Goal: Task Accomplishment & Management: Manage account settings

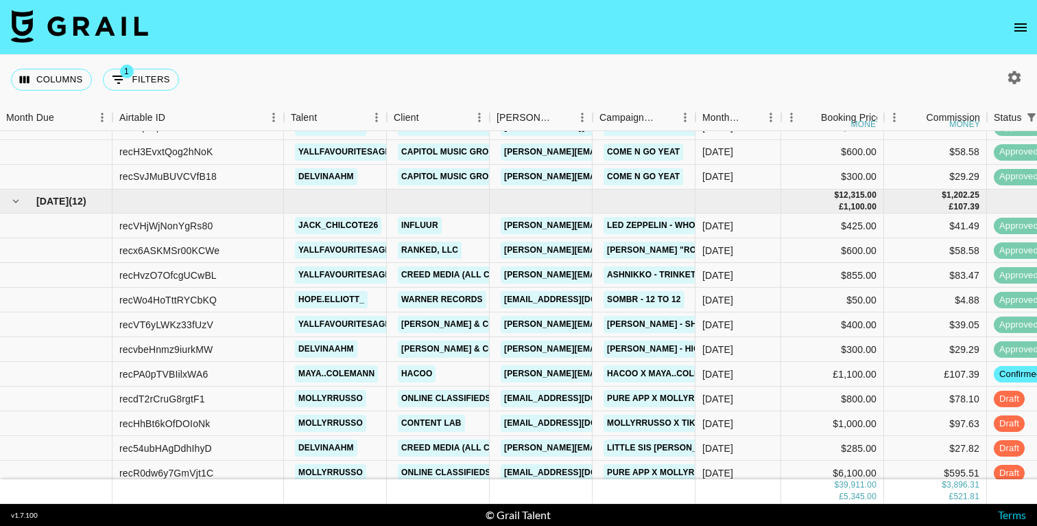
scroll to position [1057, 1]
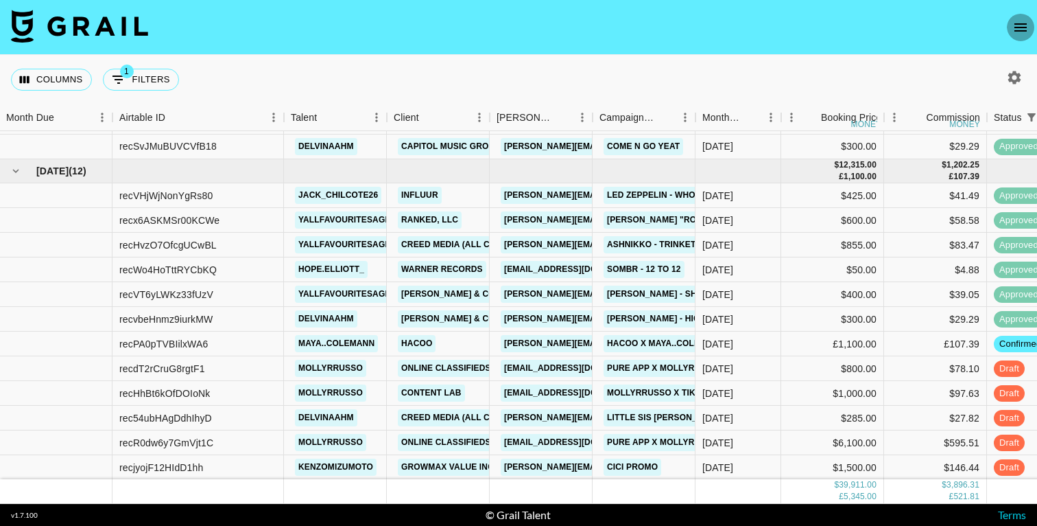
click at [1015, 20] on icon "open drawer" at bounding box center [1021, 27] width 16 height 16
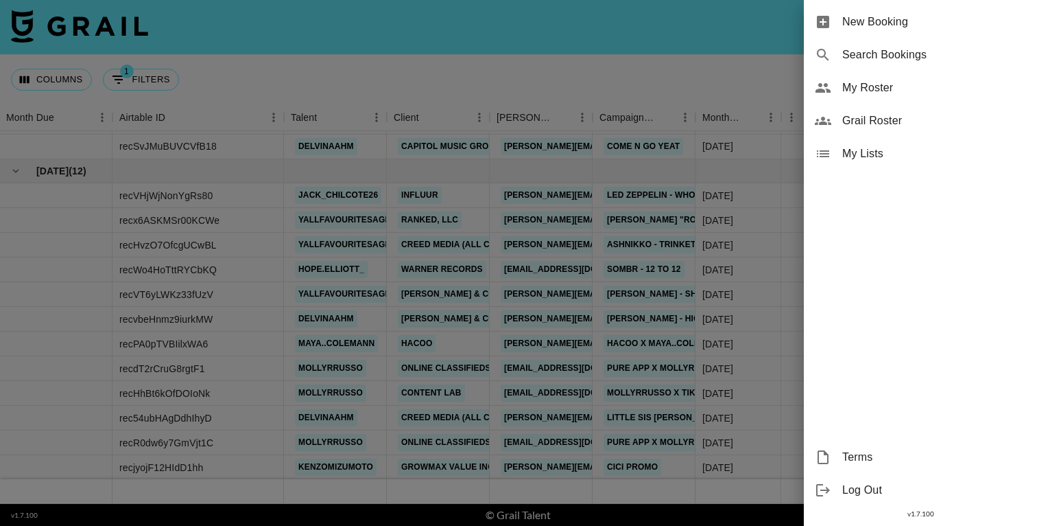
click at [870, 93] on span "My Roster" at bounding box center [935, 88] width 184 height 16
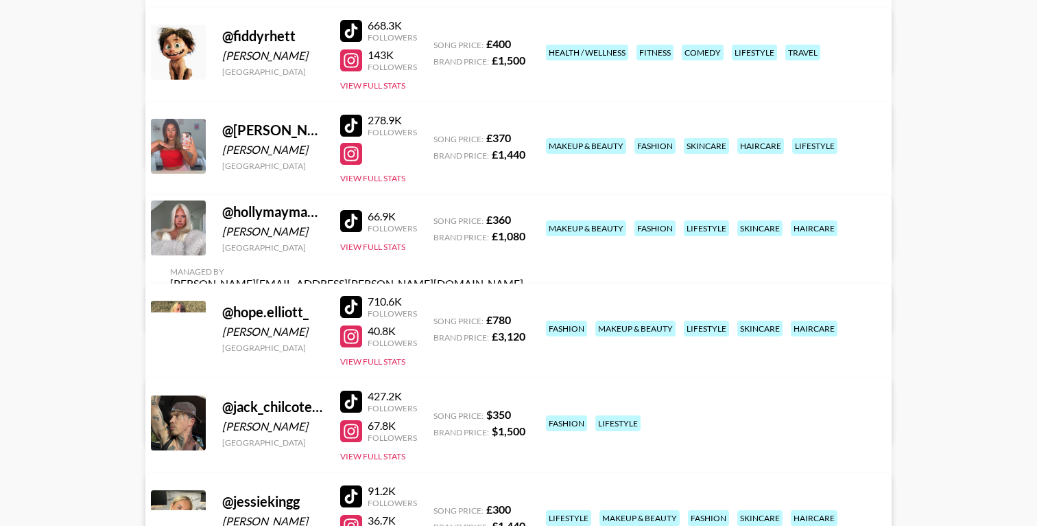
scroll to position [1421, 0]
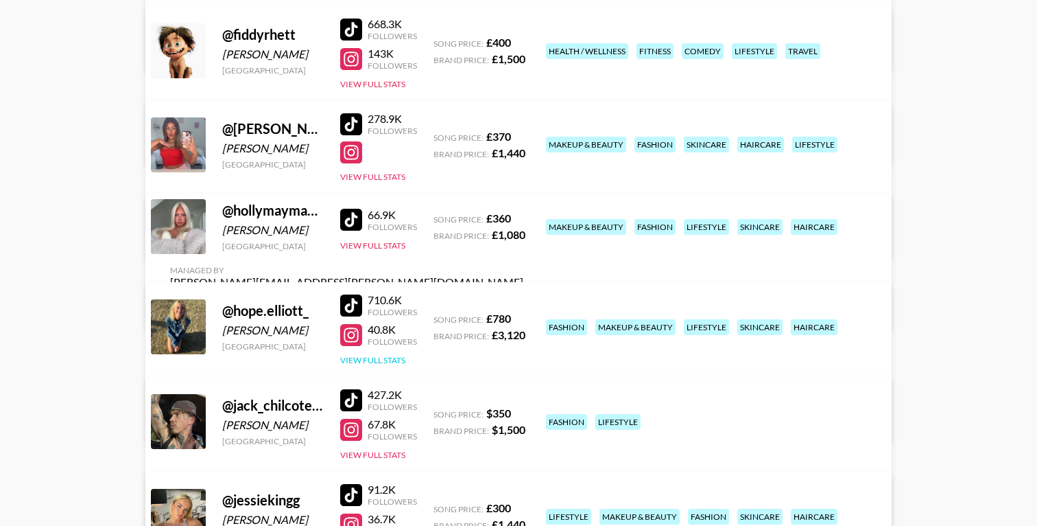
click at [391, 360] on button "View Full Stats" at bounding box center [372, 360] width 65 height 10
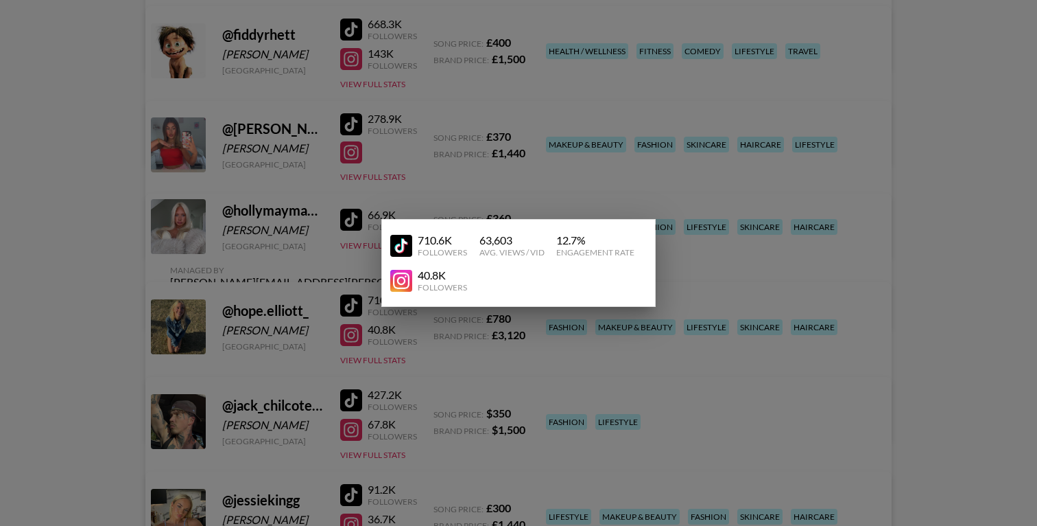
click at [450, 364] on div at bounding box center [518, 263] width 1037 height 526
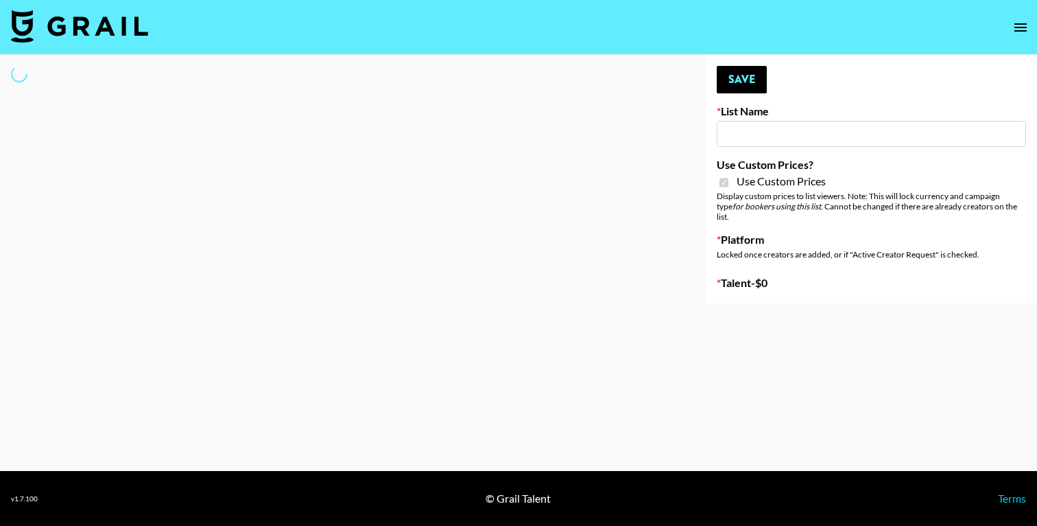
type input "FigMe and MegaMe filters - Airbrush"
checkbox input "true"
select select "Brand"
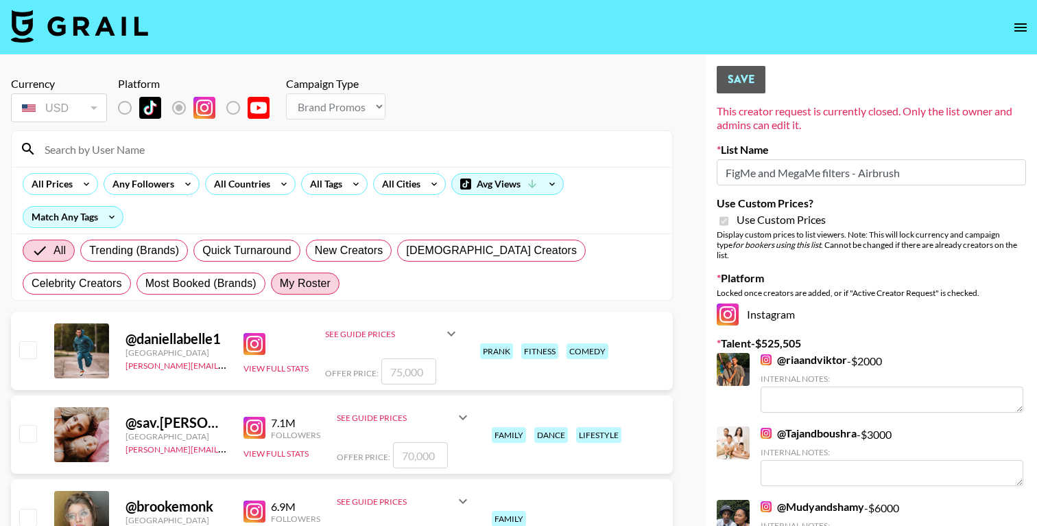
click at [280, 281] on span "My Roster" at bounding box center [305, 283] width 51 height 16
click at [280, 283] on input "My Roster" at bounding box center [280, 283] width 0 height 0
radio input "true"
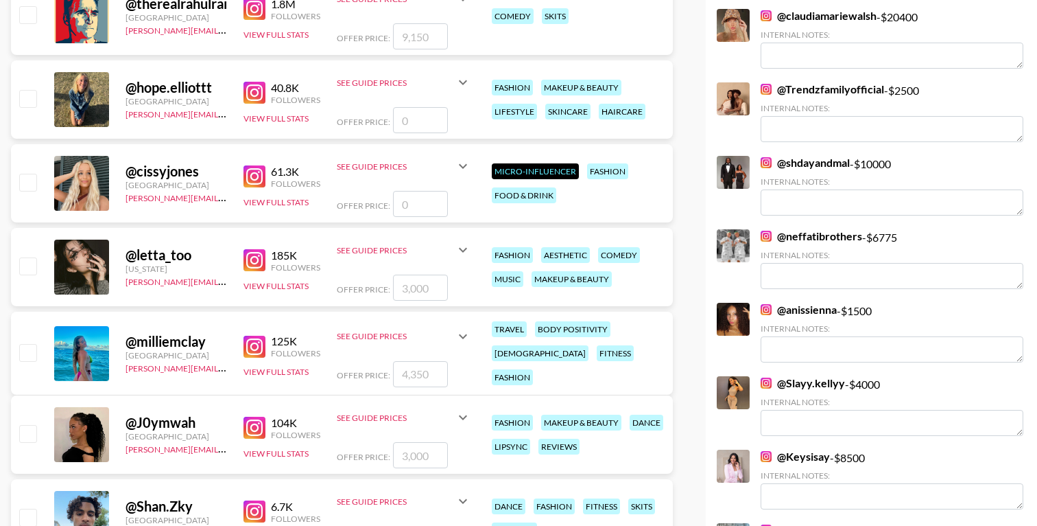
scroll to position [1007, 0]
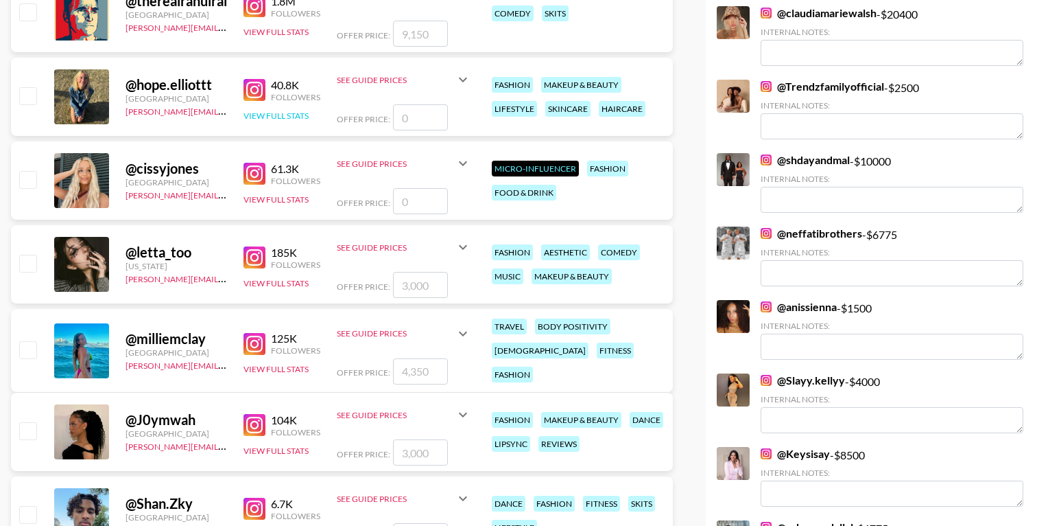
click at [266, 118] on button "View Full Stats" at bounding box center [276, 115] width 65 height 10
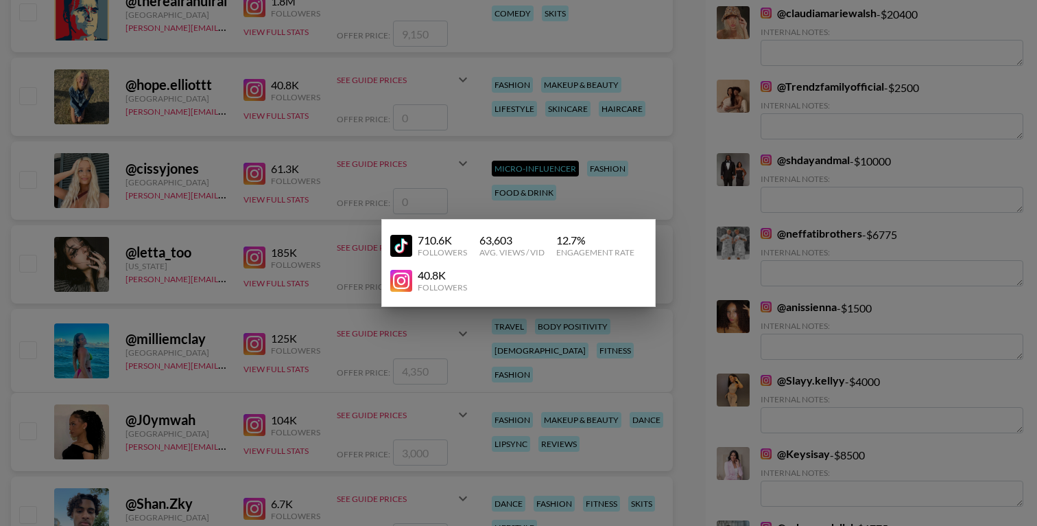
click at [257, 130] on div at bounding box center [518, 263] width 1037 height 526
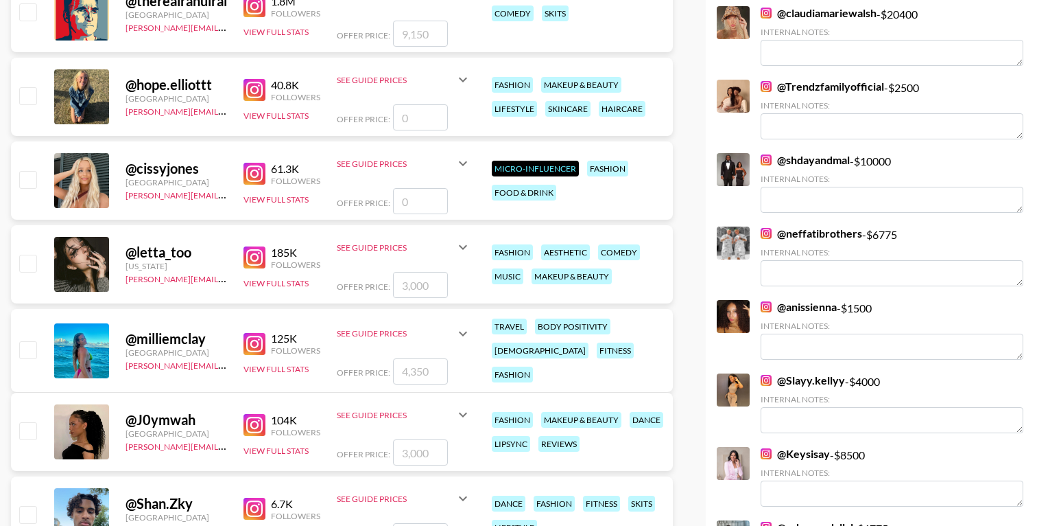
click at [25, 93] on input "checkbox" at bounding box center [27, 95] width 16 height 16
click at [32, 95] on input "checkbox" at bounding box center [27, 95] width 16 height 16
checkbox input "false"
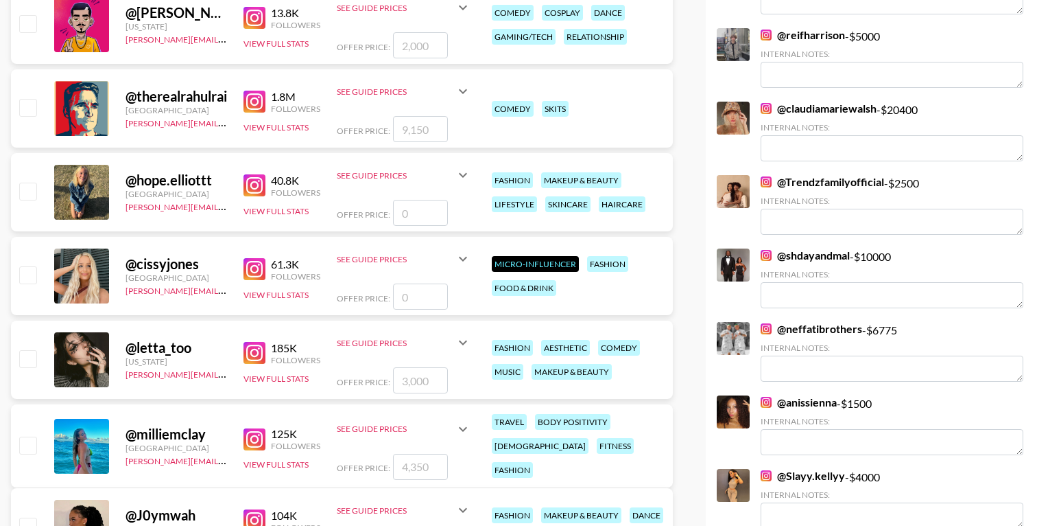
scroll to position [913, 0]
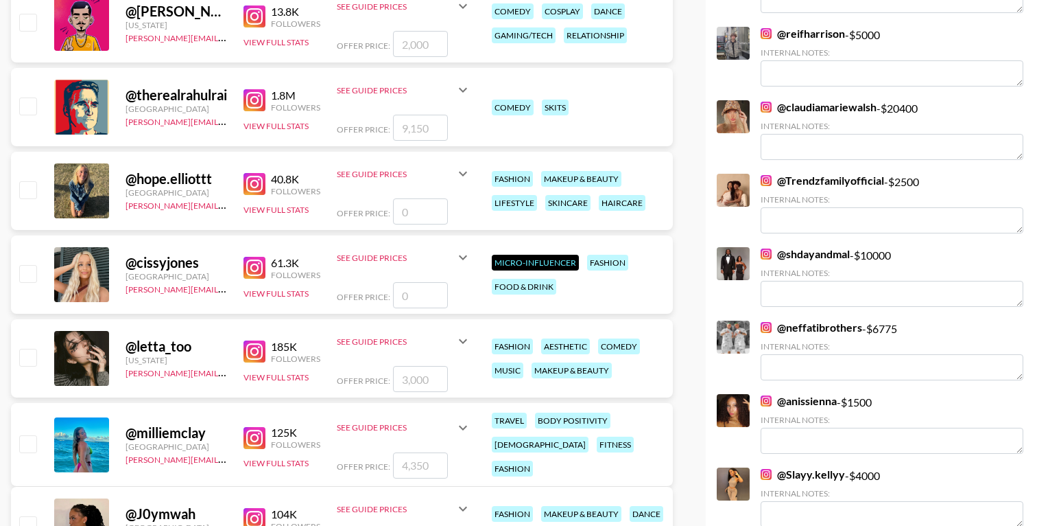
click at [256, 182] on img at bounding box center [255, 184] width 22 height 22
click at [367, 172] on div "See Guide Prices" at bounding box center [396, 174] width 118 height 10
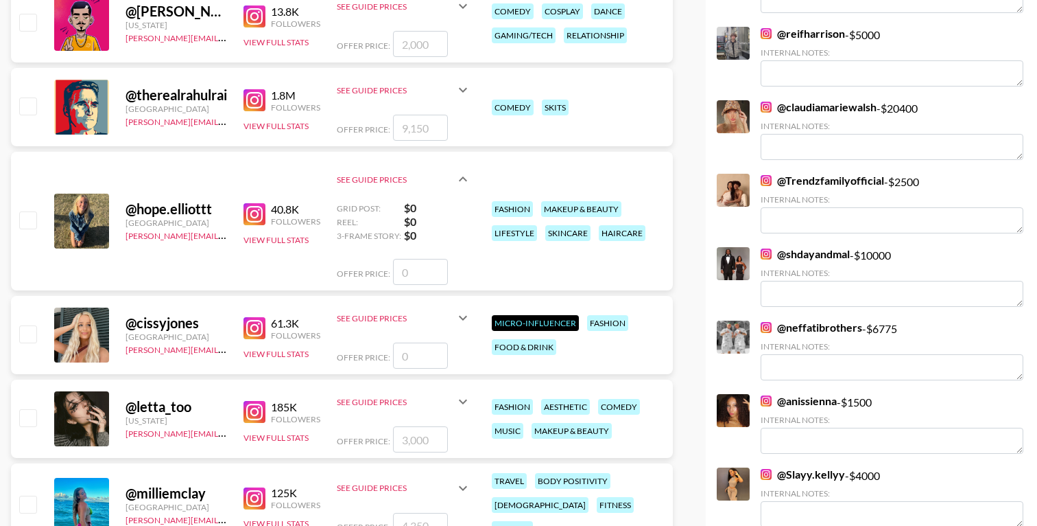
click at [460, 179] on icon at bounding box center [463, 178] width 8 height 5
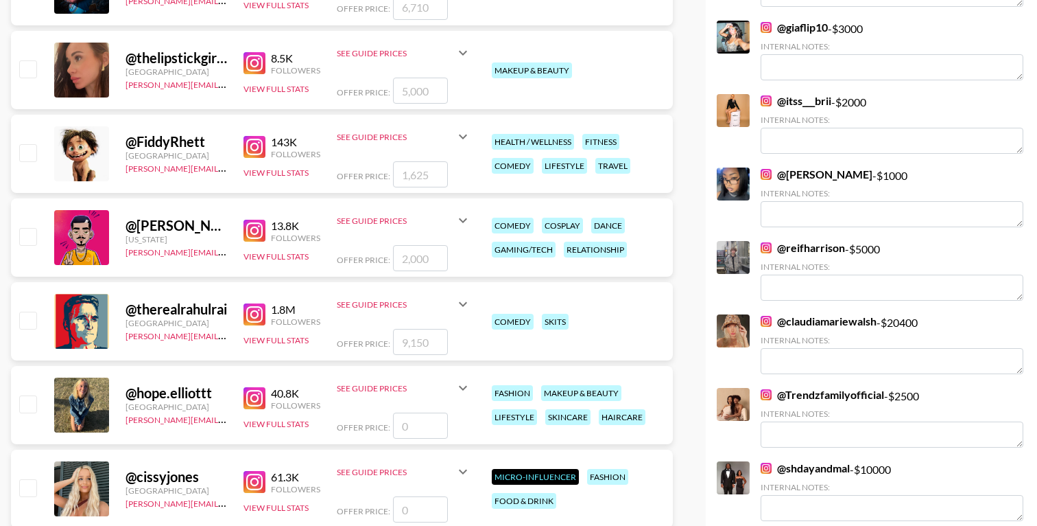
scroll to position [696, 0]
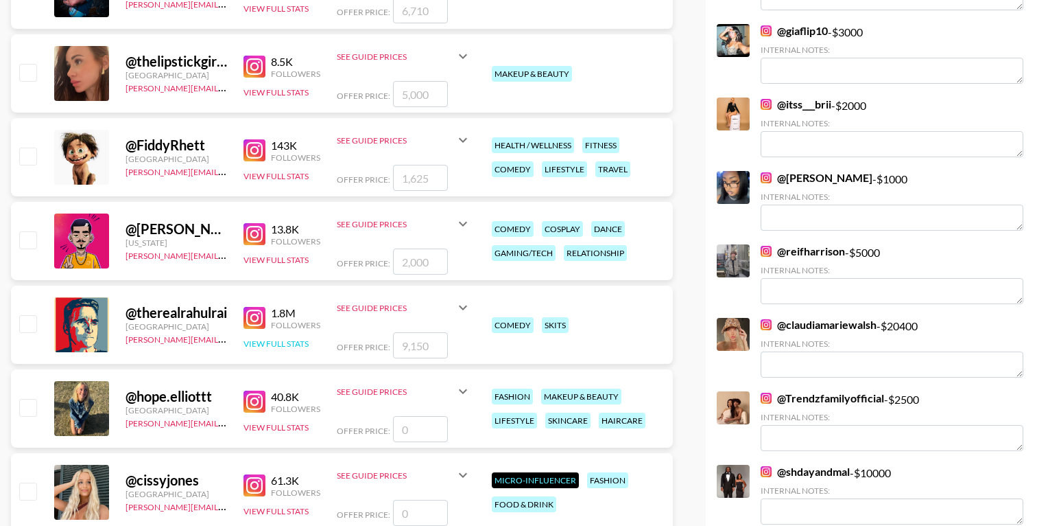
click at [263, 338] on button "View Full Stats" at bounding box center [276, 343] width 65 height 10
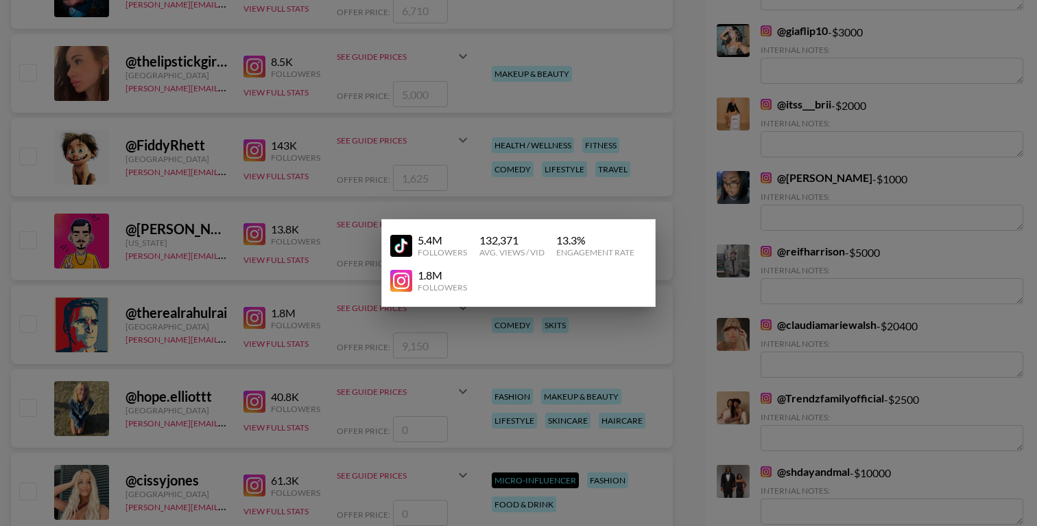
click at [232, 337] on div at bounding box center [518, 263] width 1037 height 526
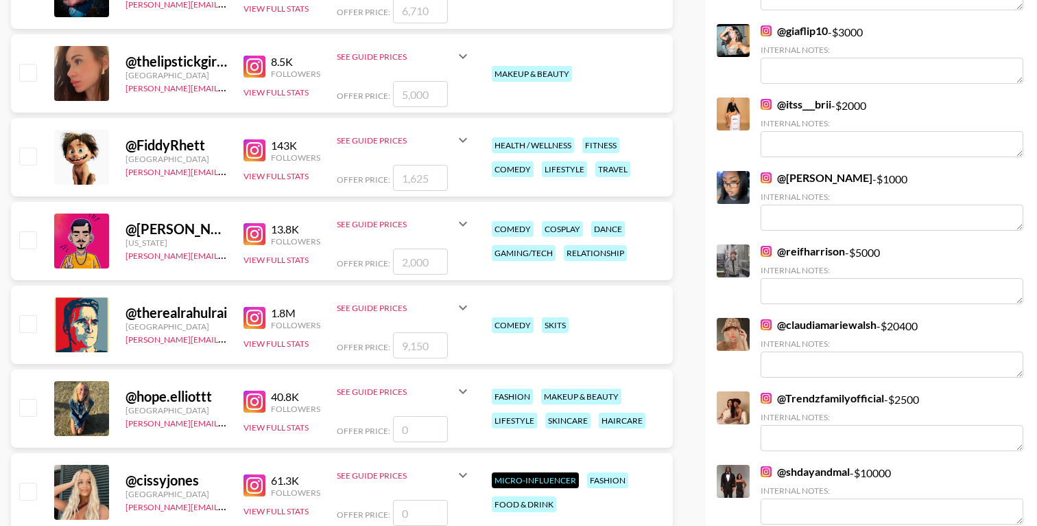
click at [25, 321] on input "checkbox" at bounding box center [27, 323] width 16 height 16
checkbox input "true"
type input "9150"
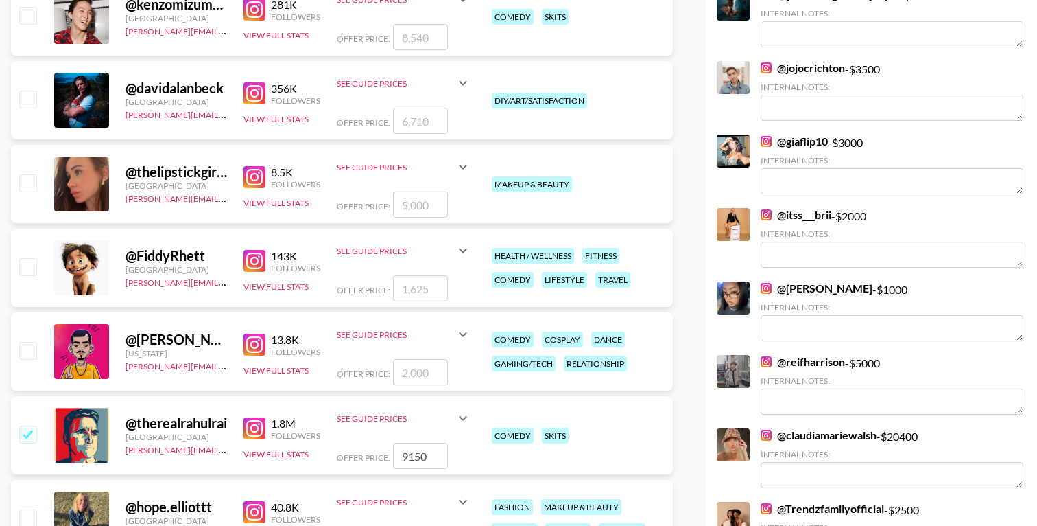
scroll to position [557, 0]
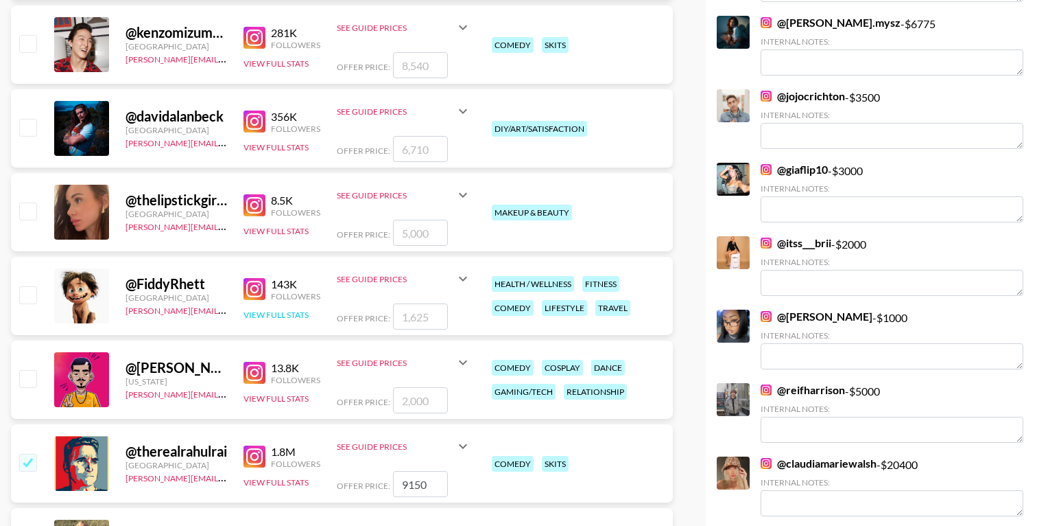
click at [259, 315] on button "View Full Stats" at bounding box center [276, 314] width 65 height 10
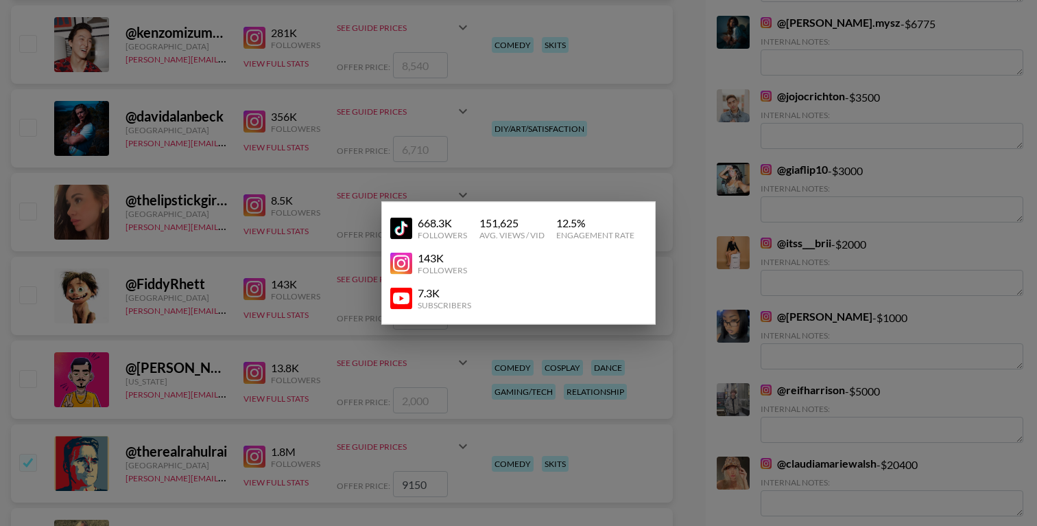
click at [226, 324] on div at bounding box center [518, 263] width 1037 height 526
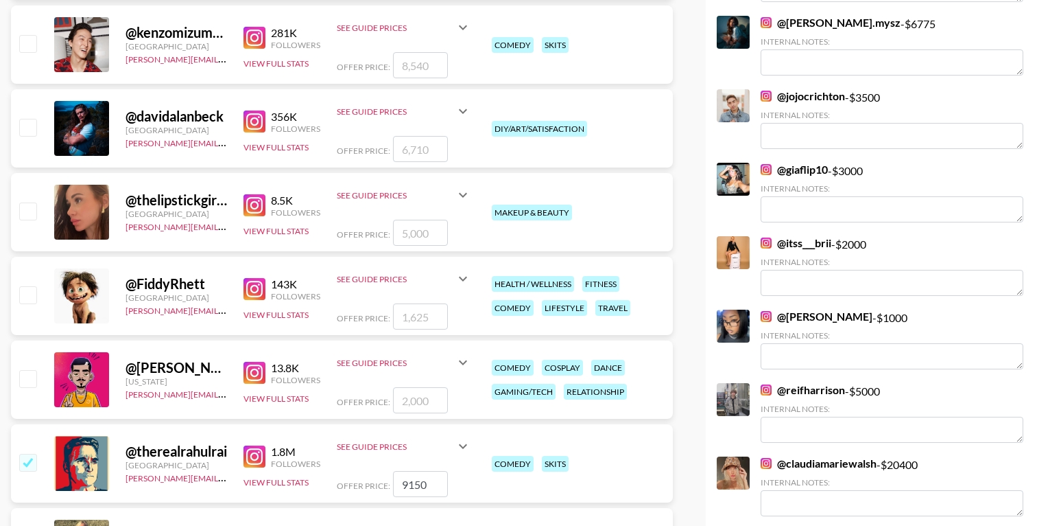
click at [22, 294] on input "checkbox" at bounding box center [27, 294] width 16 height 16
checkbox input "true"
type input "1625"
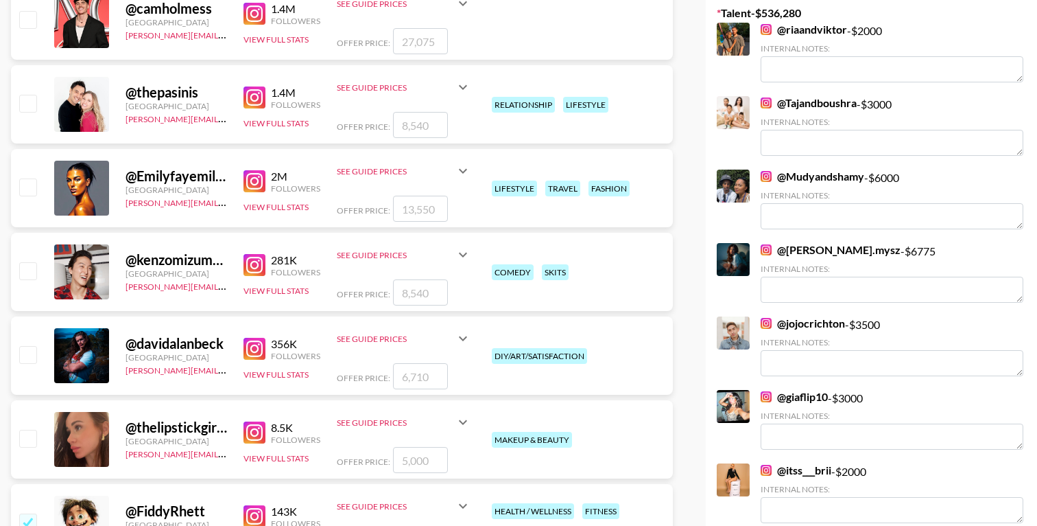
scroll to position [327, 0]
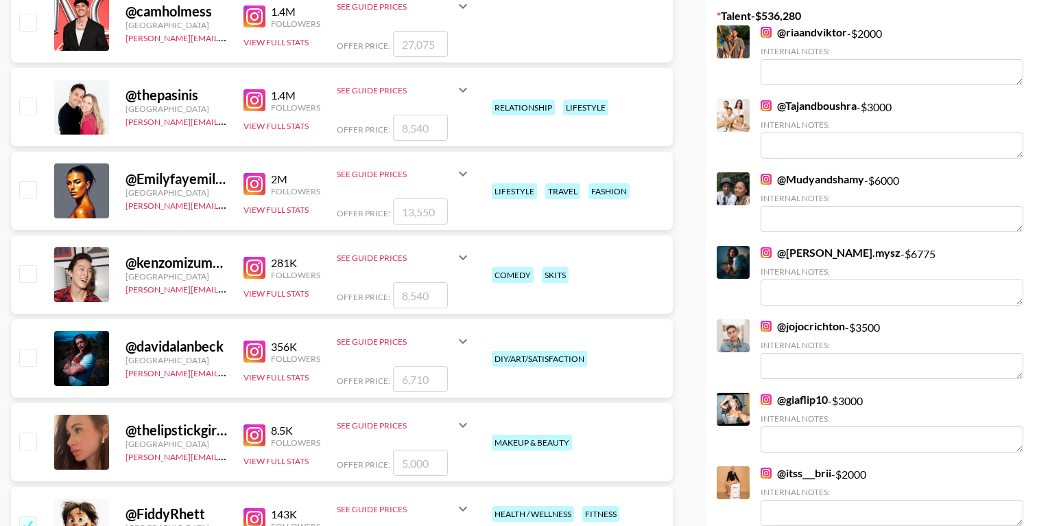
click at [23, 274] on input "checkbox" at bounding box center [27, 273] width 16 height 16
checkbox input "true"
type input "8540"
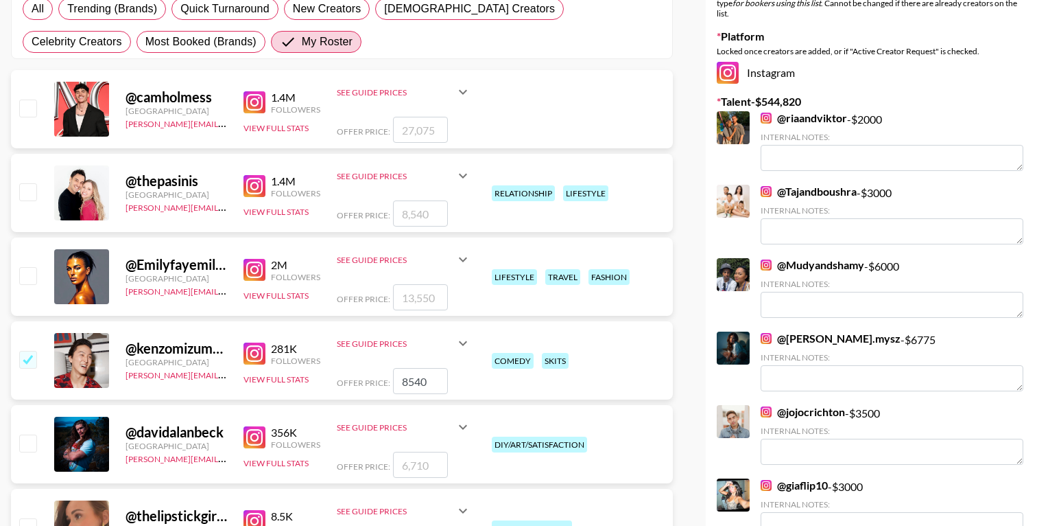
scroll to position [240, 0]
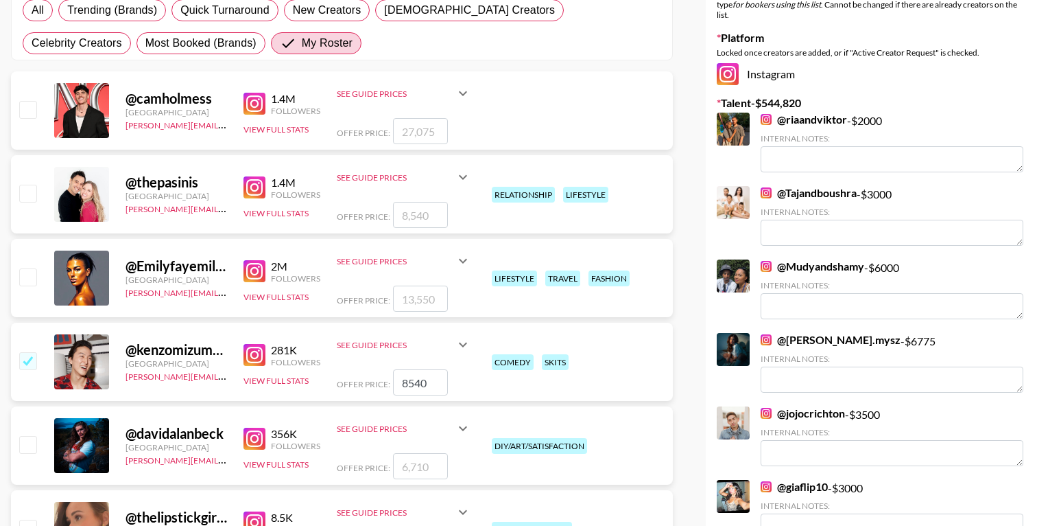
click at [26, 279] on input "checkbox" at bounding box center [27, 276] width 16 height 16
checkbox input "true"
type input "13550"
click at [31, 192] on input "checkbox" at bounding box center [27, 193] width 16 height 16
checkbox input "true"
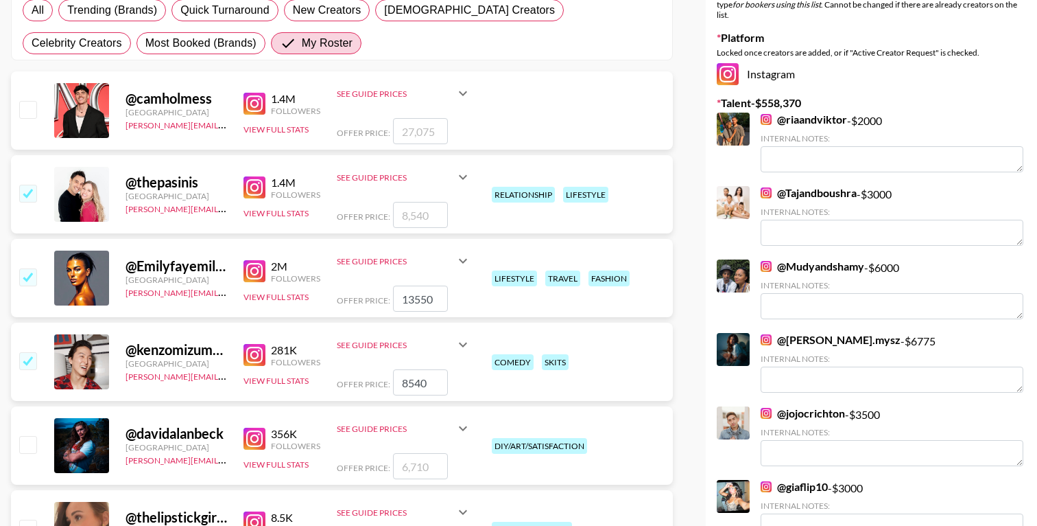
type input "8540"
click at [29, 110] on input "checkbox" at bounding box center [27, 109] width 16 height 16
checkbox input "true"
type input "27075"
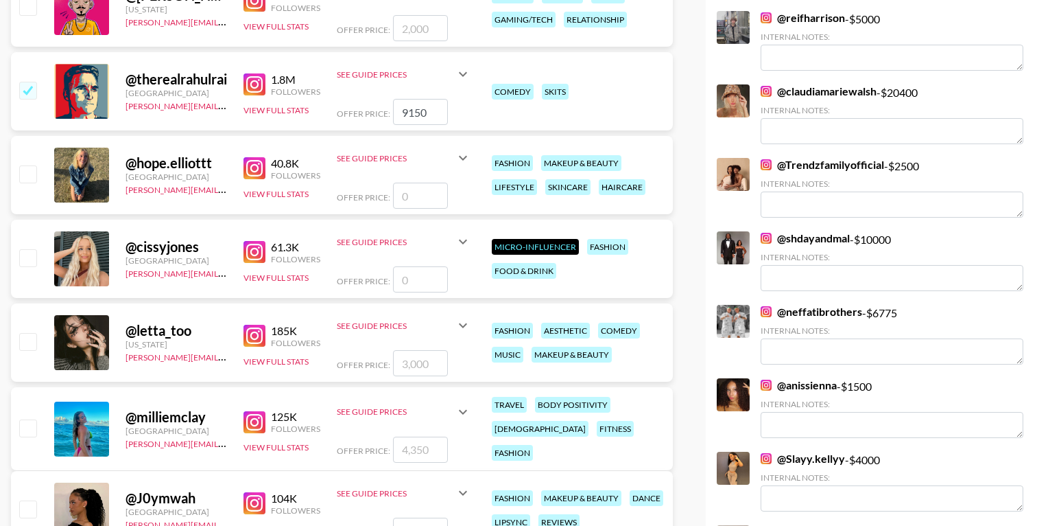
scroll to position [943, 0]
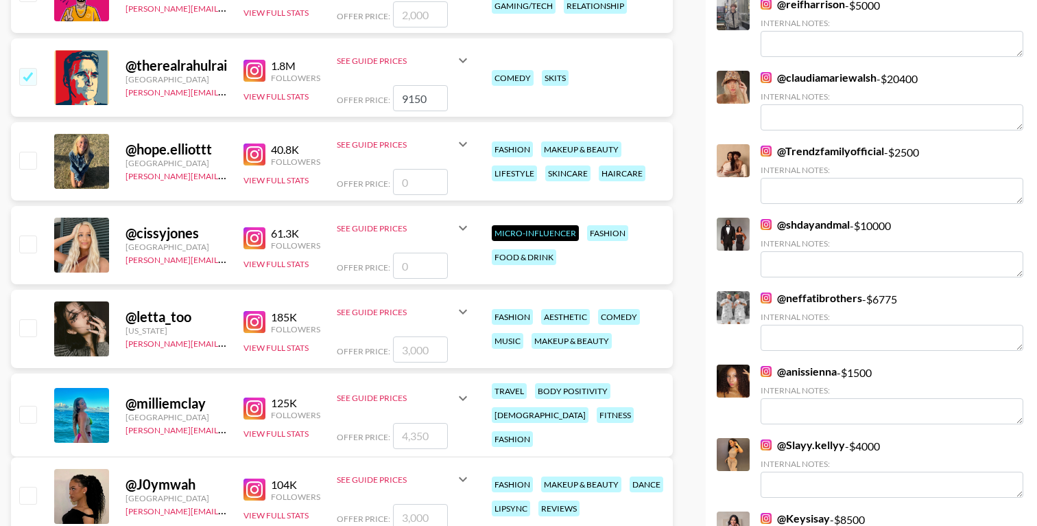
click at [409, 186] on input "number" at bounding box center [420, 182] width 55 height 26
type input "3"
checkbox input "true"
type input "3500"
click at [40, 187] on div "@ hope.elliottt [GEOGRAPHIC_DATA] [PERSON_NAME][EMAIL_ADDRESS][PERSON_NAME][DOM…" at bounding box center [342, 161] width 662 height 78
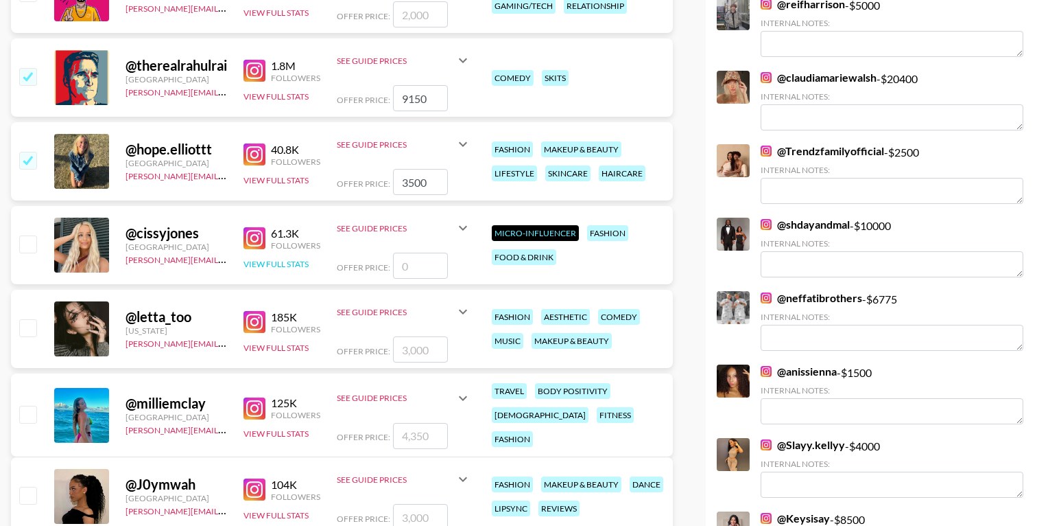
click at [268, 268] on button "View Full Stats" at bounding box center [276, 264] width 65 height 10
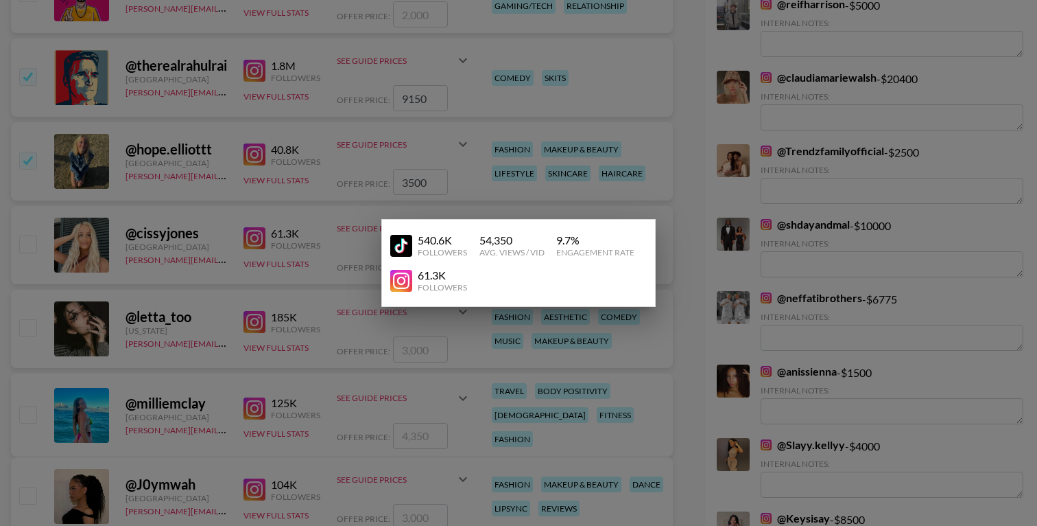
click at [207, 272] on div at bounding box center [518, 263] width 1037 height 526
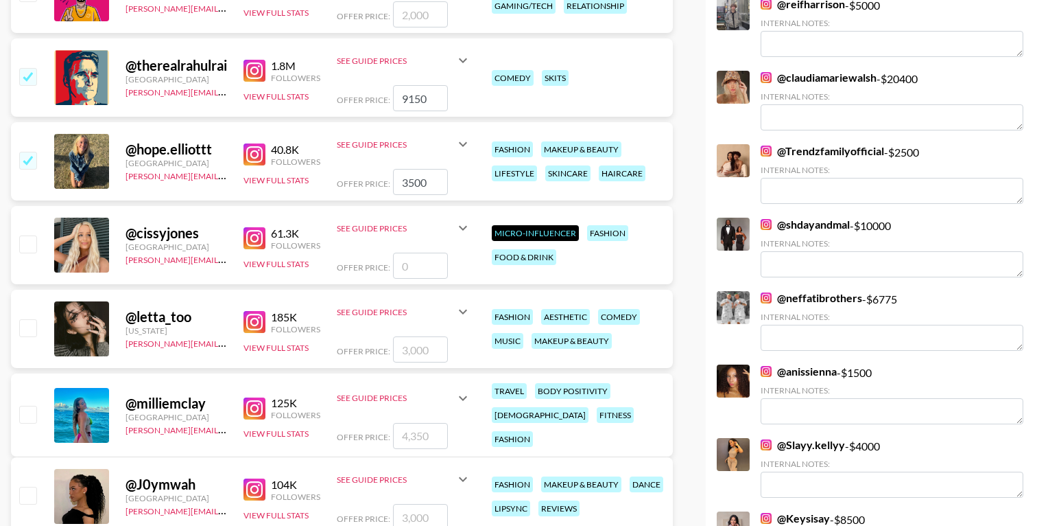
click at [409, 261] on input "number" at bounding box center [420, 265] width 55 height 26
checkbox input "true"
type input "3000"
click at [30, 271] on div "@ cissyjones [GEOGRAPHIC_DATA] [PERSON_NAME][EMAIL_ADDRESS][PERSON_NAME][DOMAIN…" at bounding box center [342, 245] width 662 height 78
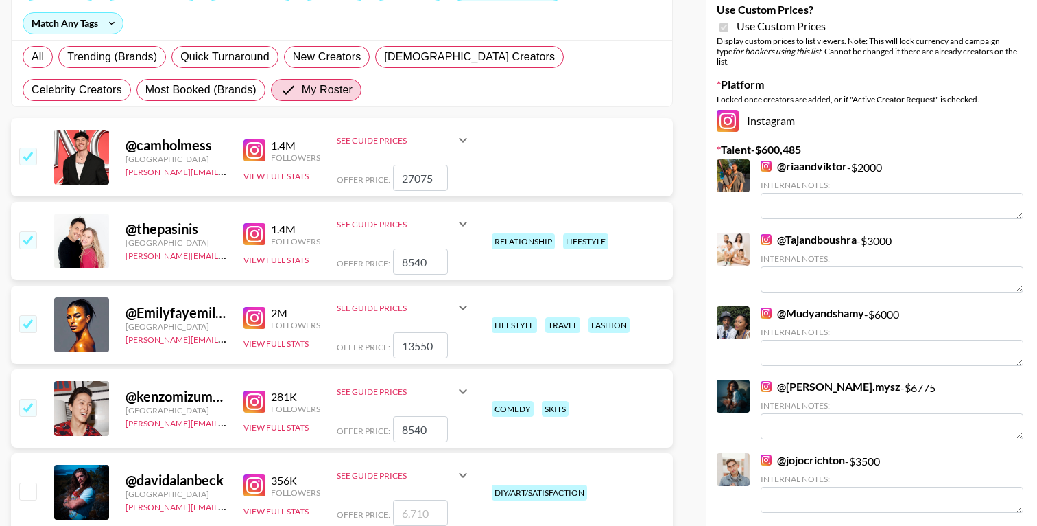
scroll to position [0, 0]
